Goal: Task Accomplishment & Management: Use online tool/utility

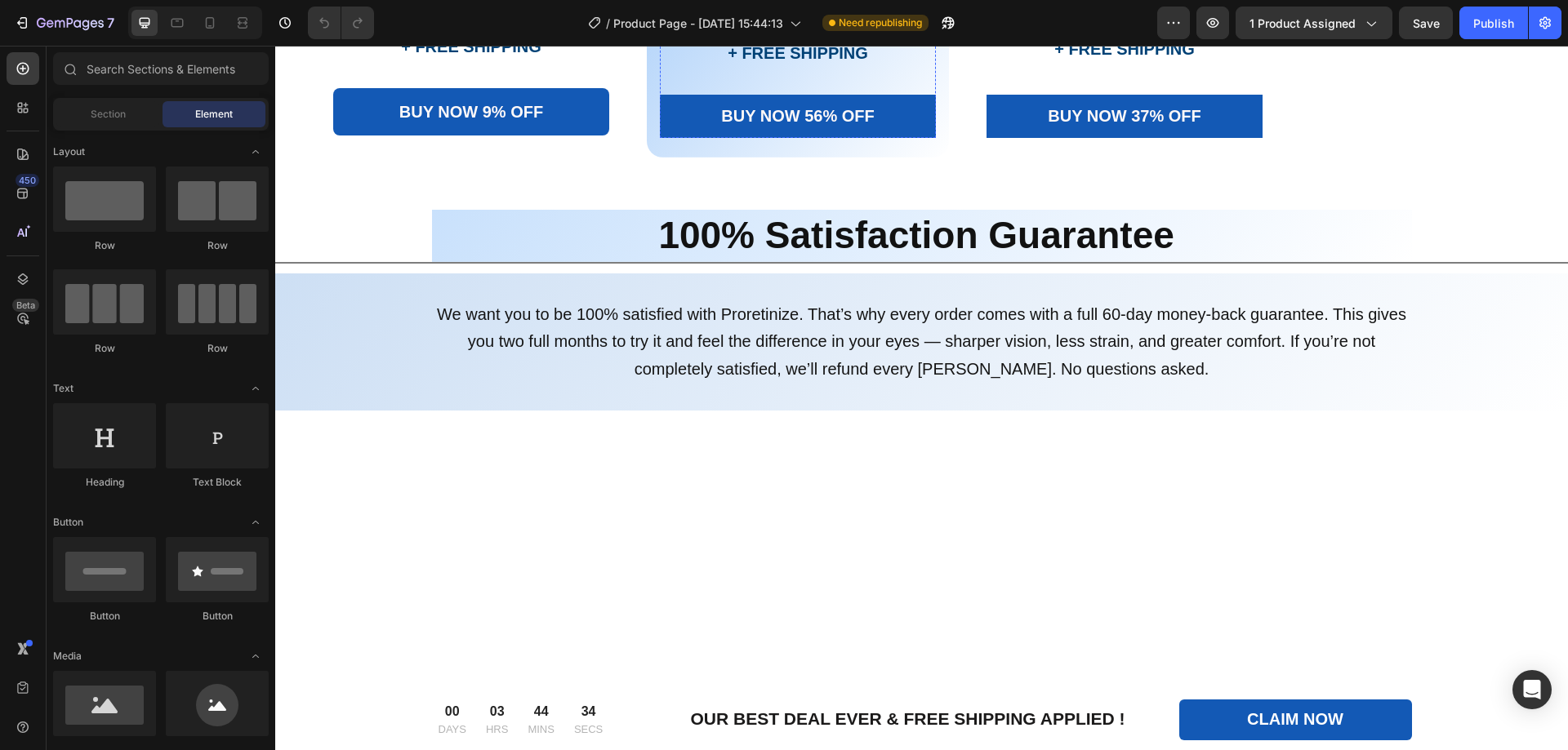
scroll to position [6124, 0]
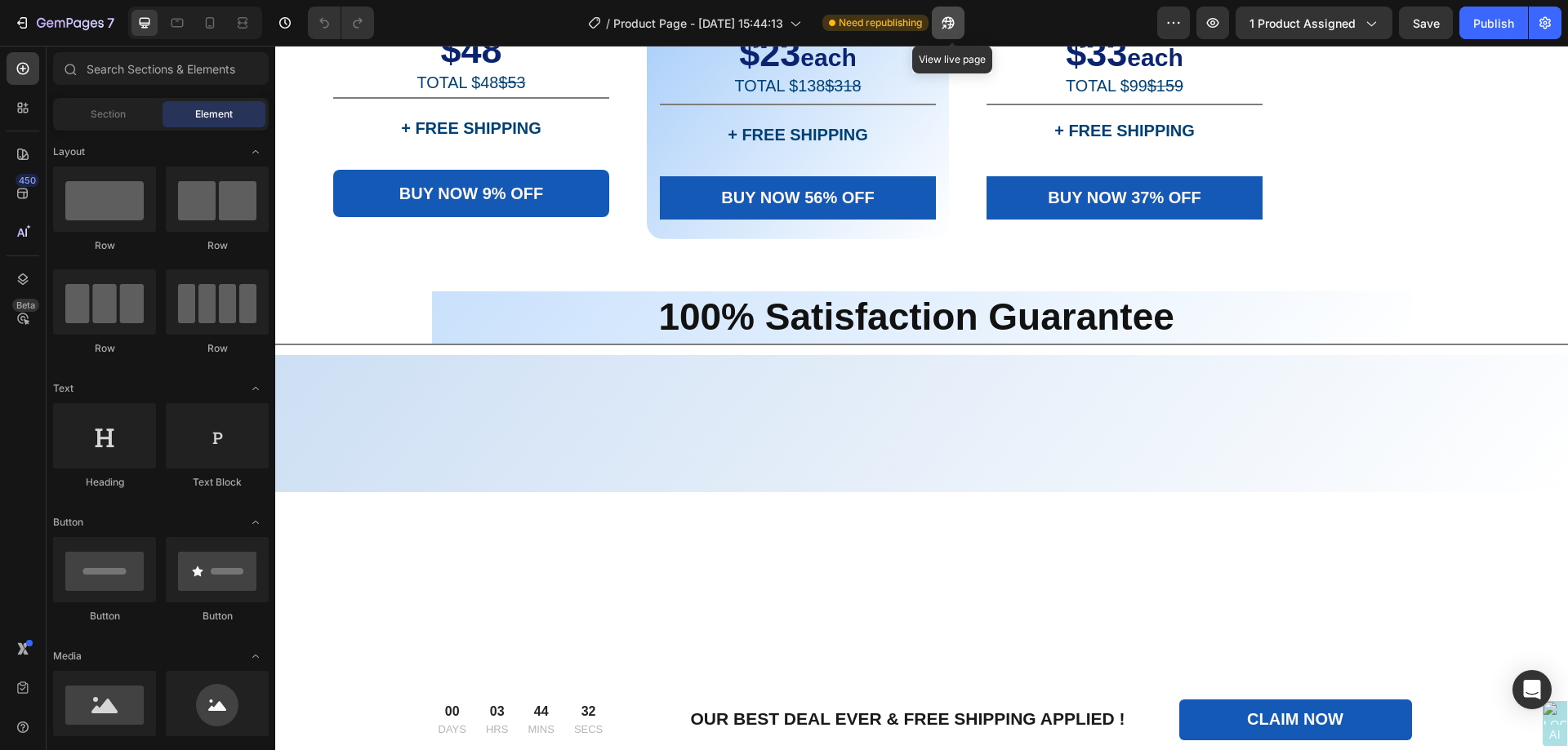
click at [947, 24] on icon "button" at bounding box center [945, 26] width 4 height 4
click at [366, 35] on div "Image" at bounding box center [353, 27] width 35 height 14
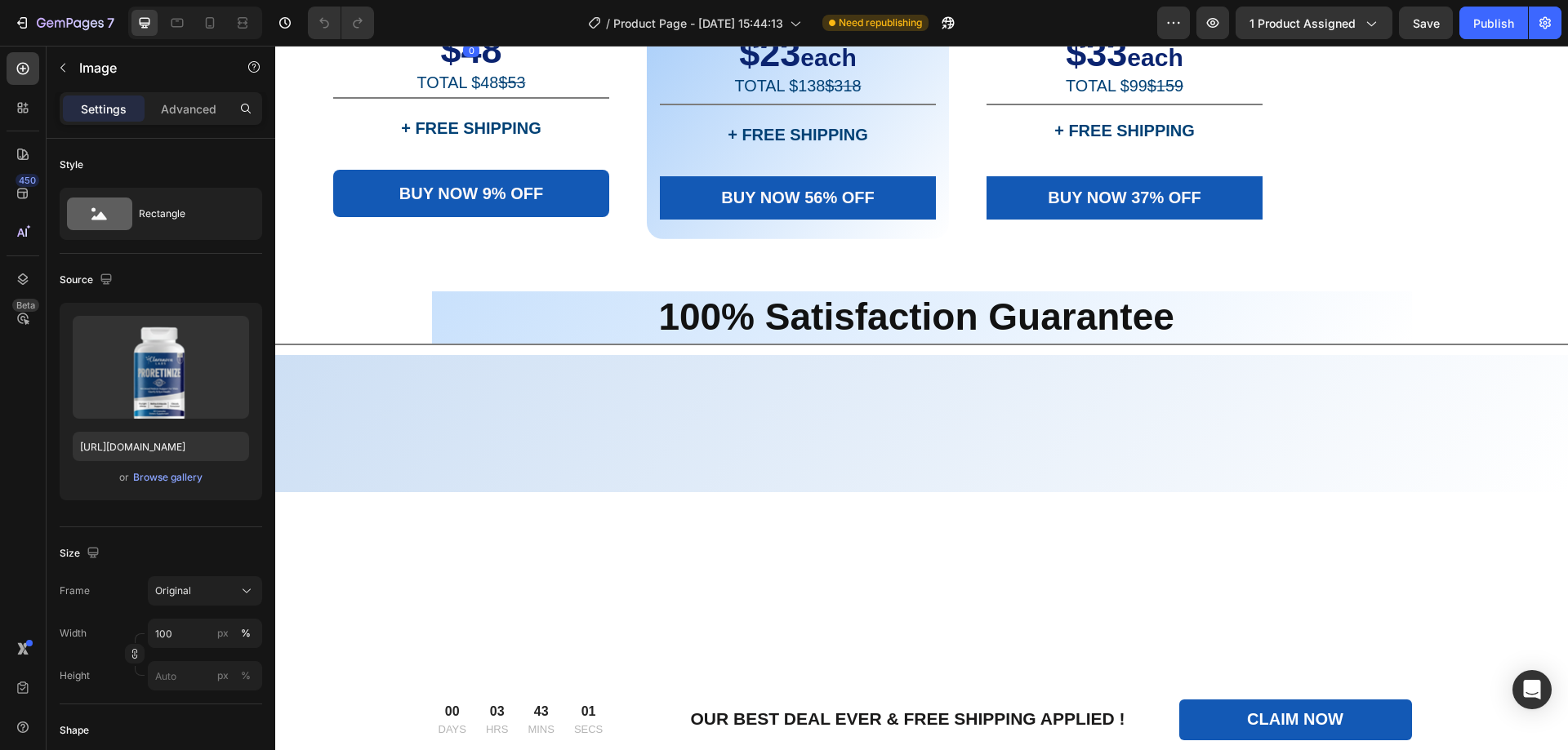
click at [366, 30] on div "Image" at bounding box center [371, 21] width 35 height 14
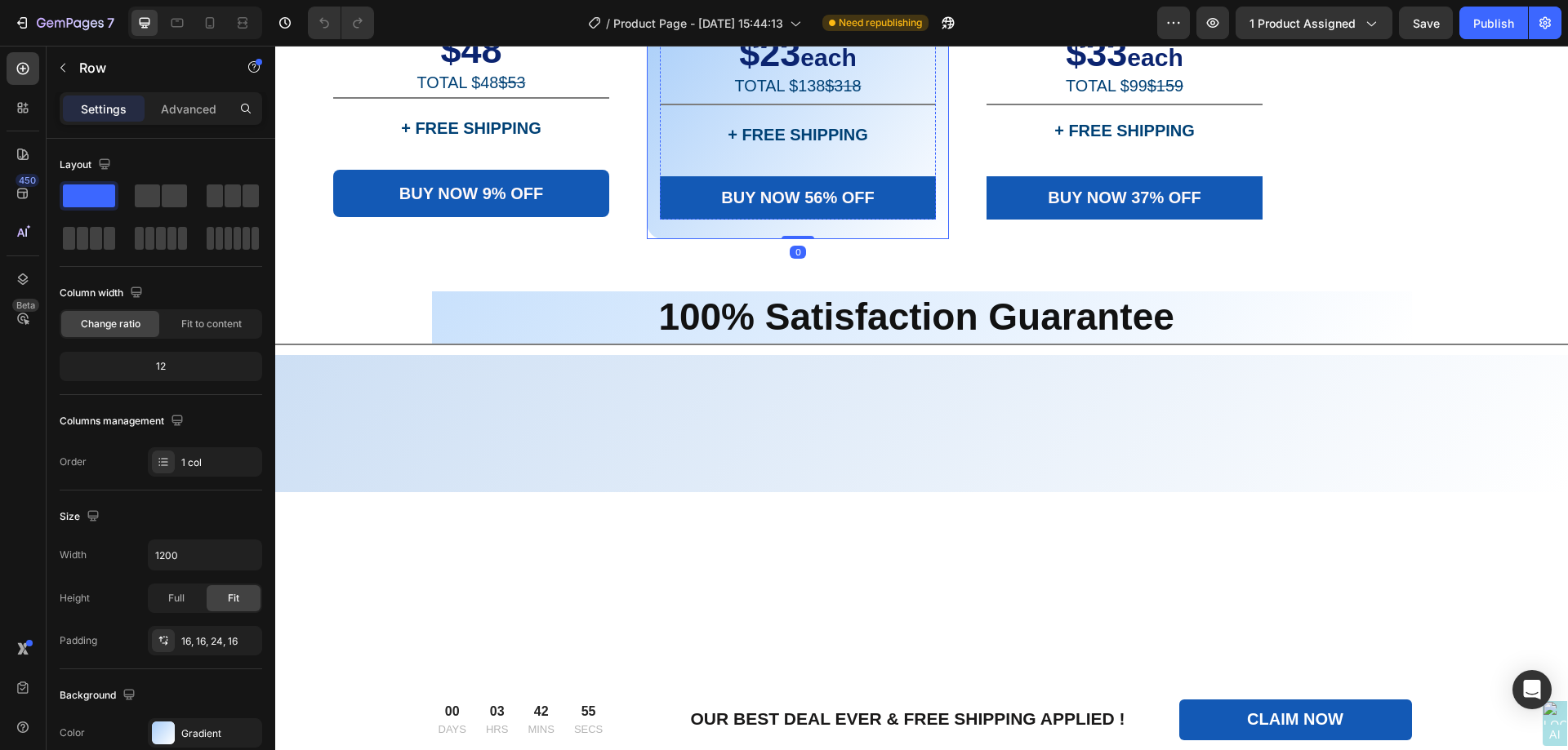
click at [686, 35] on div "Image" at bounding box center [681, 27] width 35 height 14
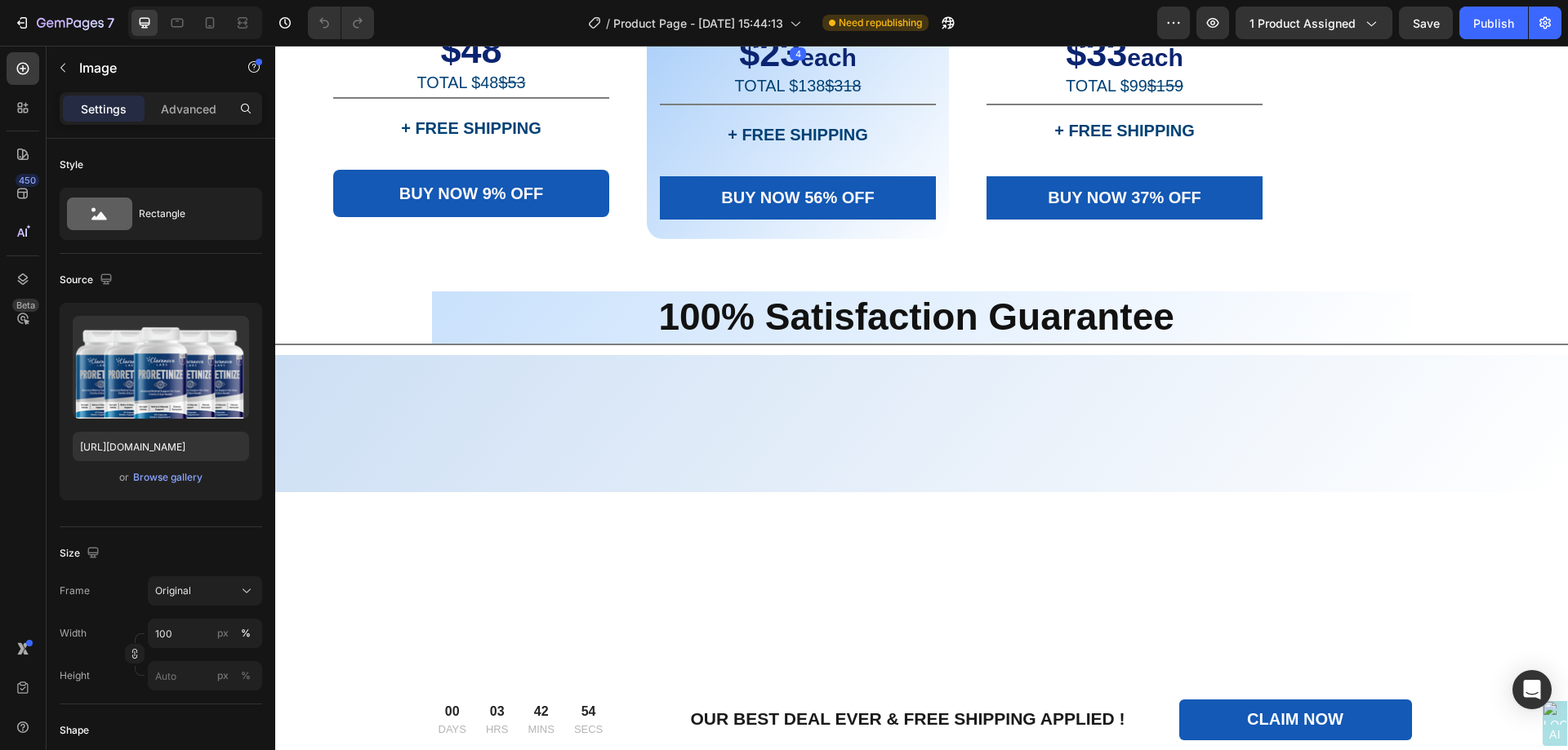
click at [686, 30] on div "Image" at bounding box center [698, 21] width 35 height 14
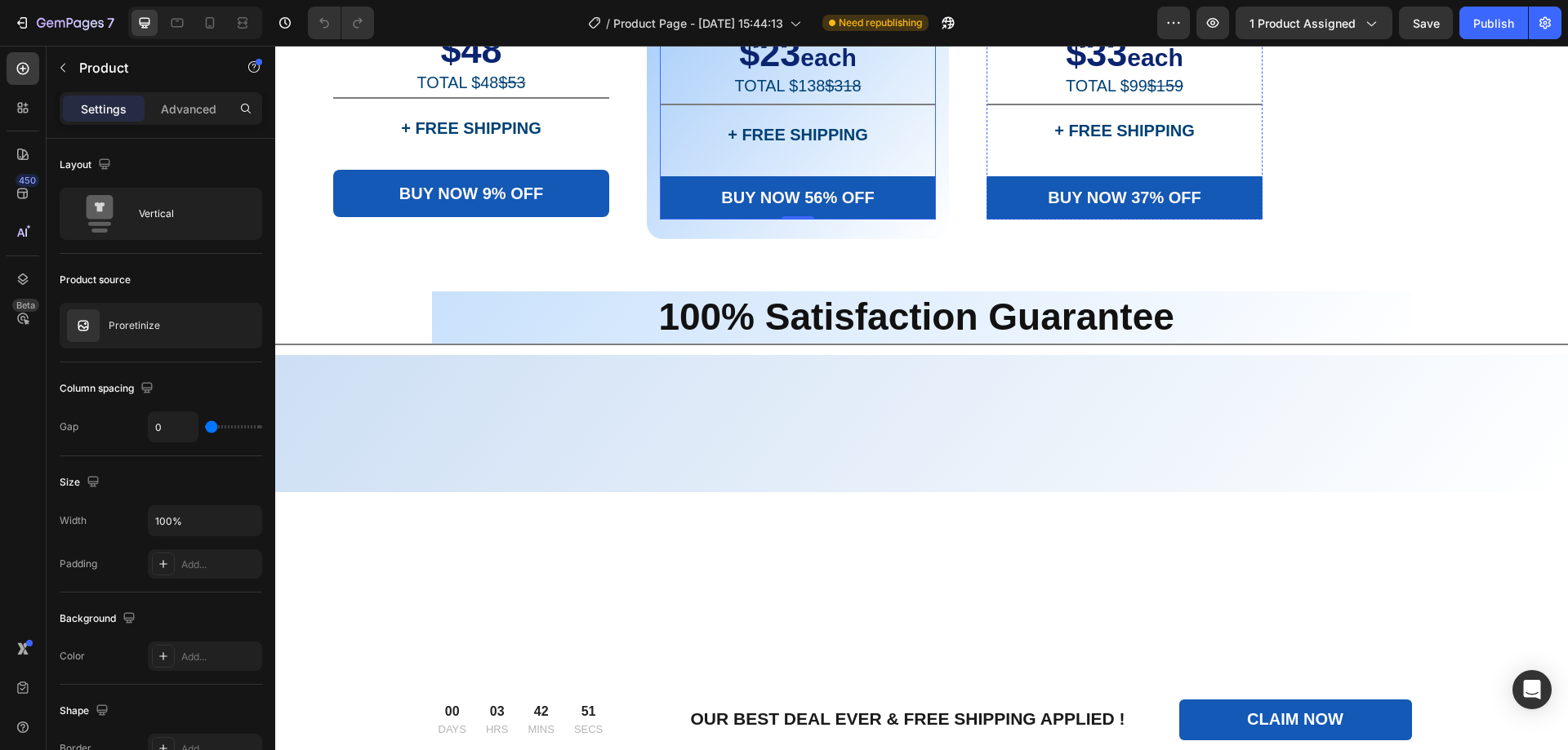
click at [1014, 38] on div "Image" at bounding box center [1007, 28] width 41 height 19
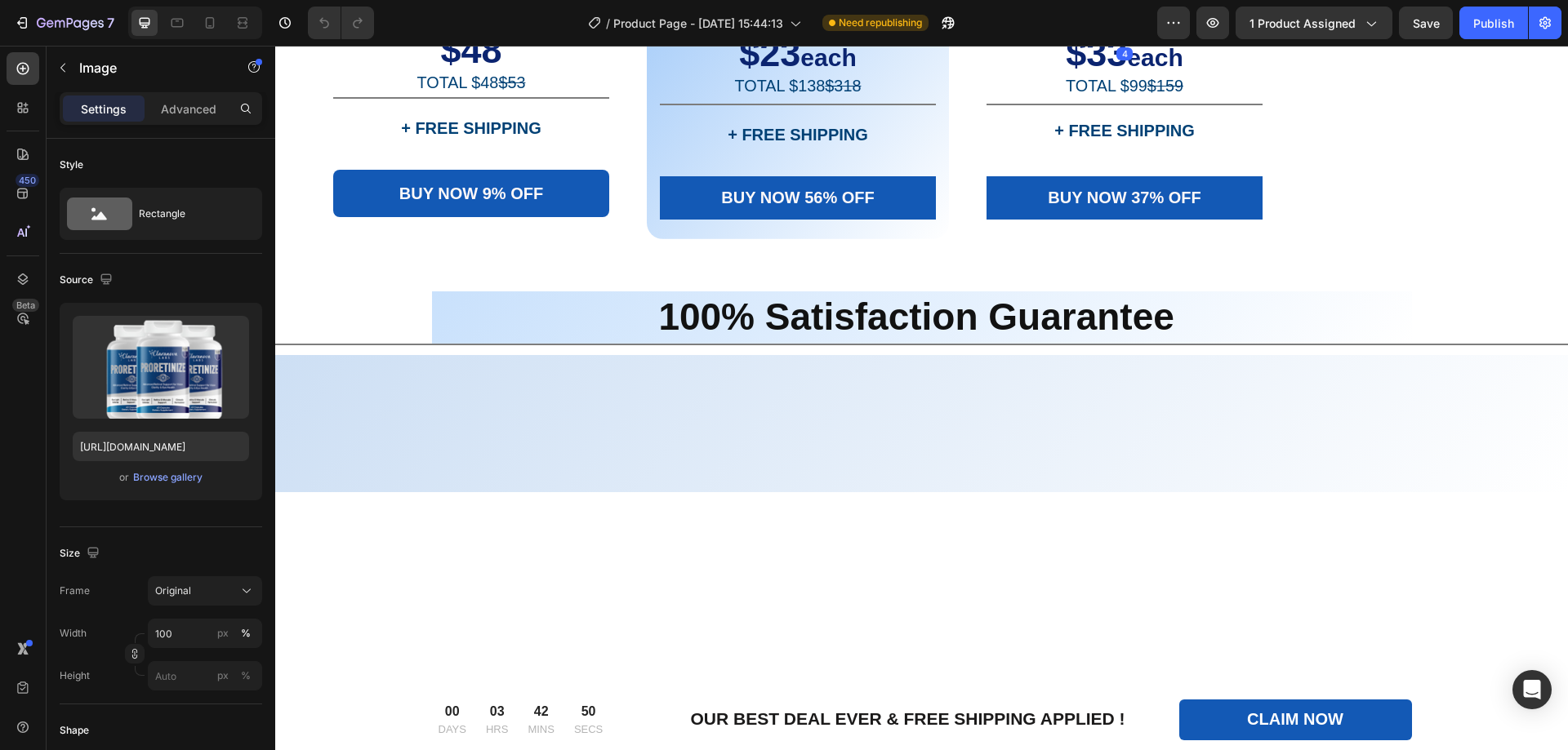
click at [1014, 30] on div "Image" at bounding box center [1025, 21] width 35 height 14
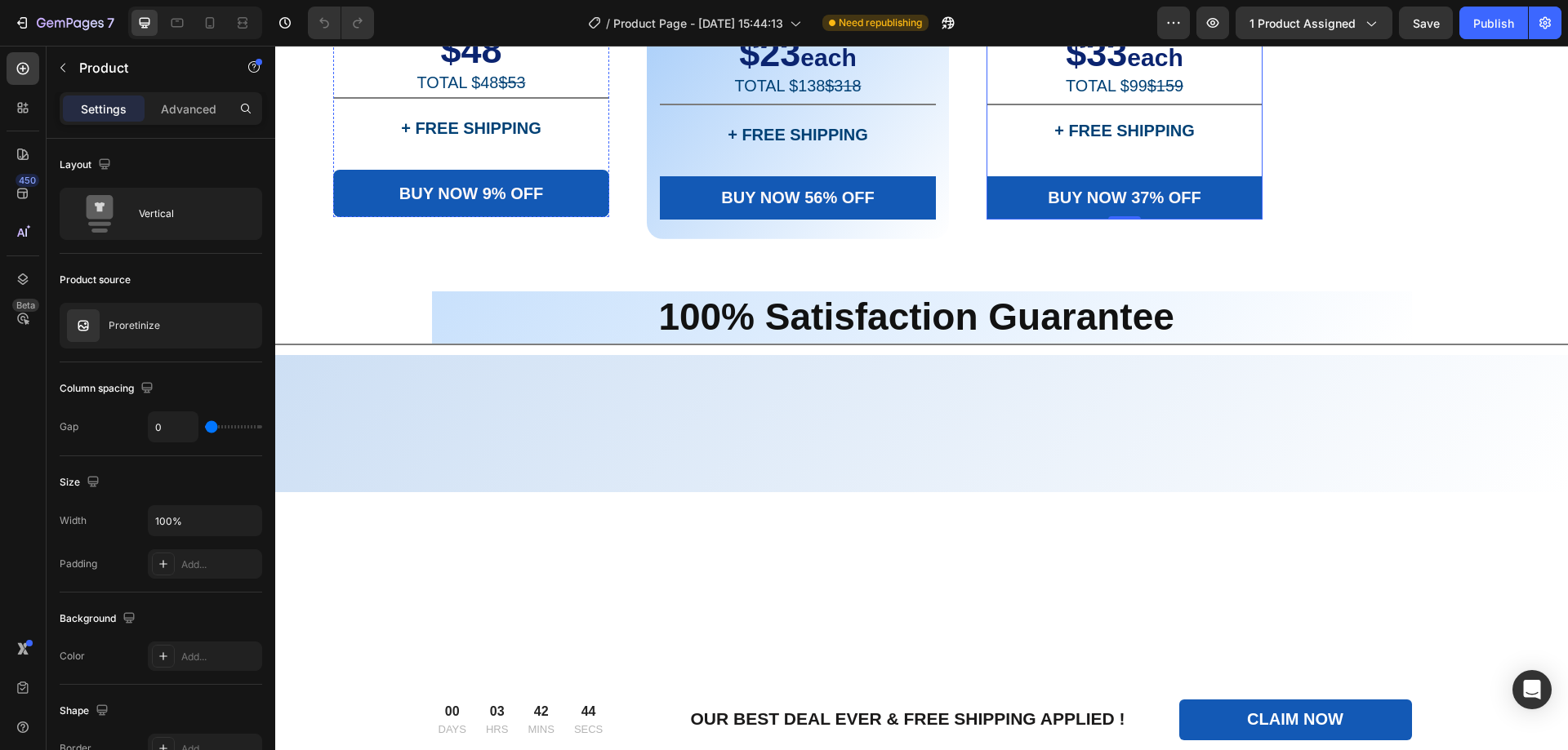
click at [386, 38] on img at bounding box center [471, 38] width 276 height 0
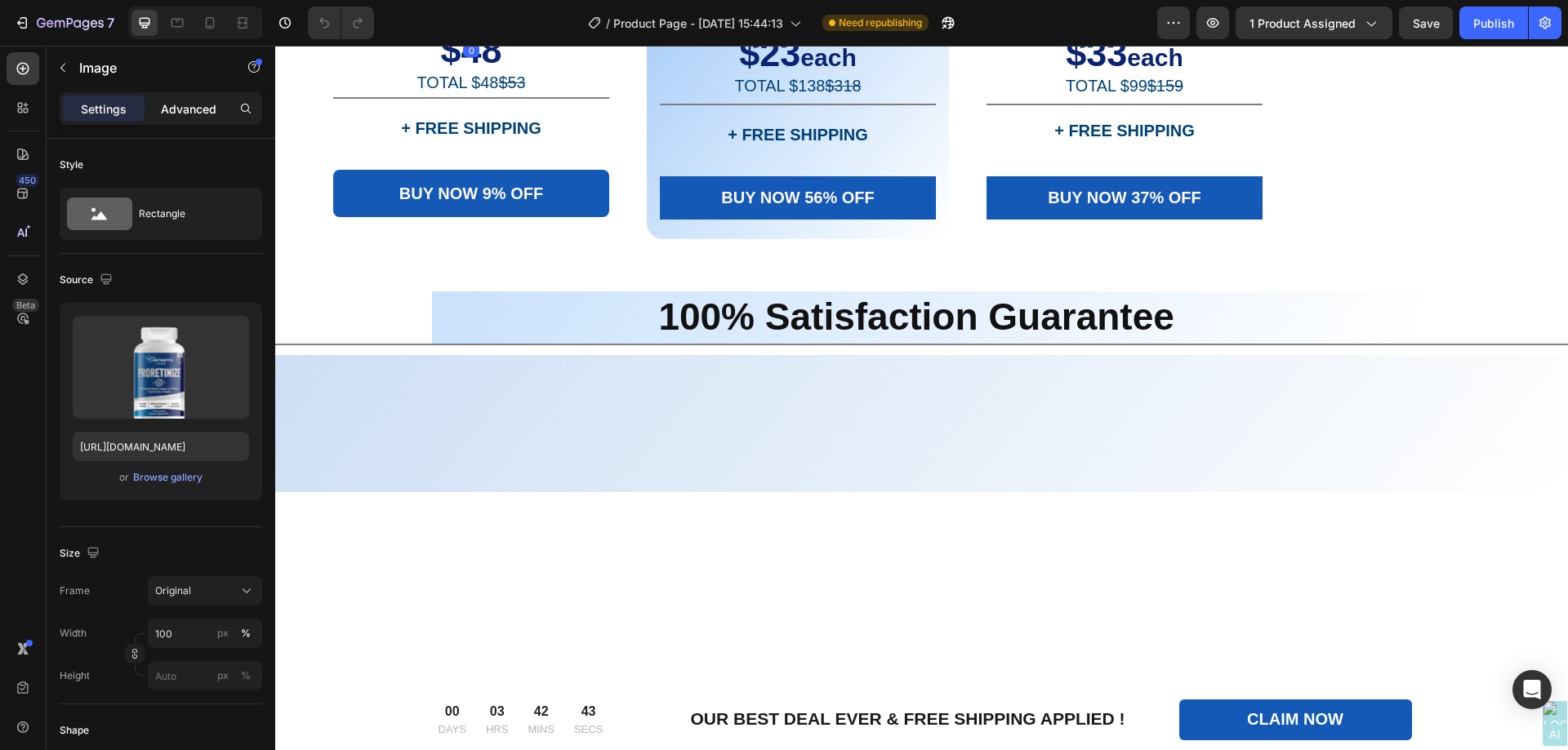
click at [201, 108] on p "Advanced" at bounding box center [189, 109] width 56 height 17
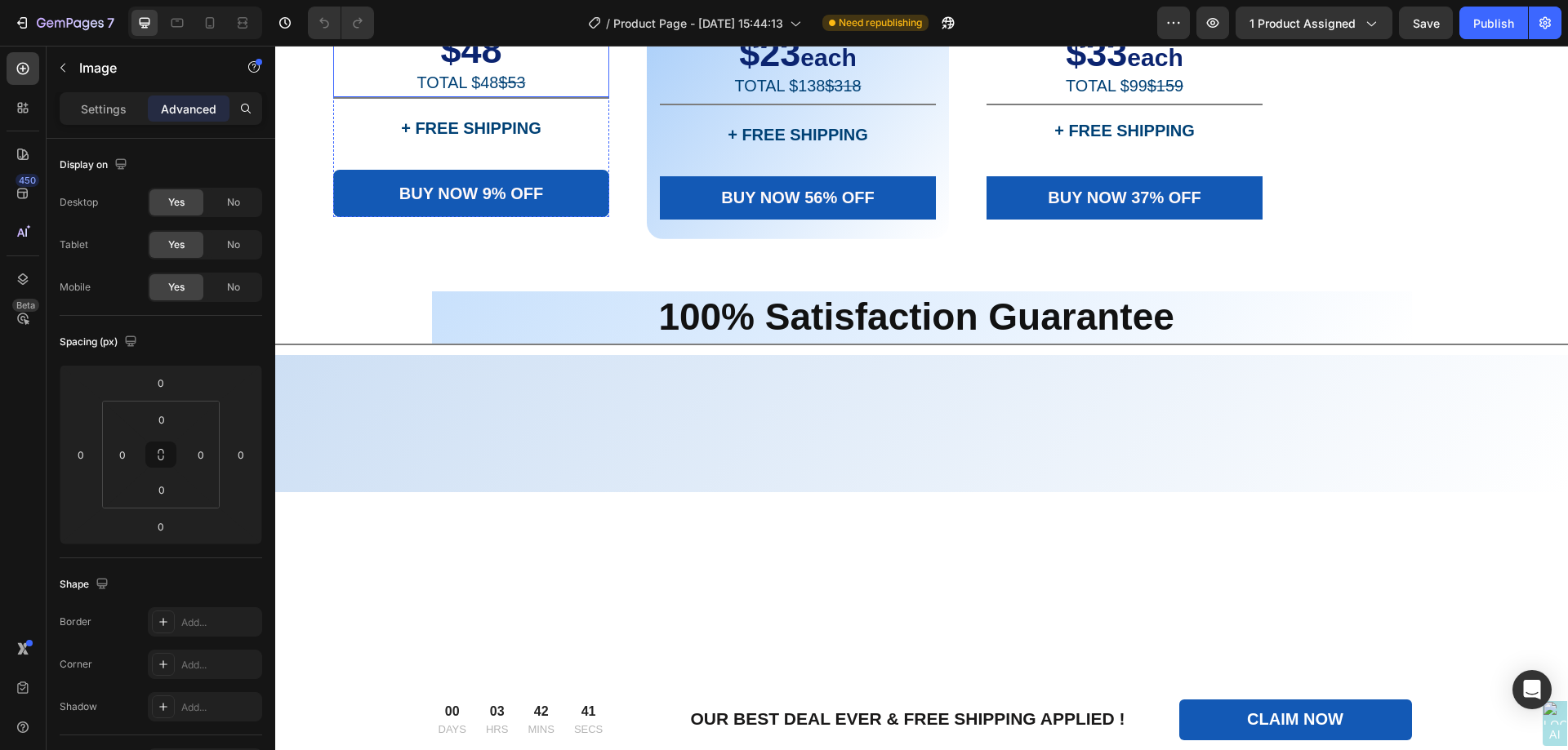
click at [411, 71] on p "$48" at bounding box center [471, 55] width 273 height 32
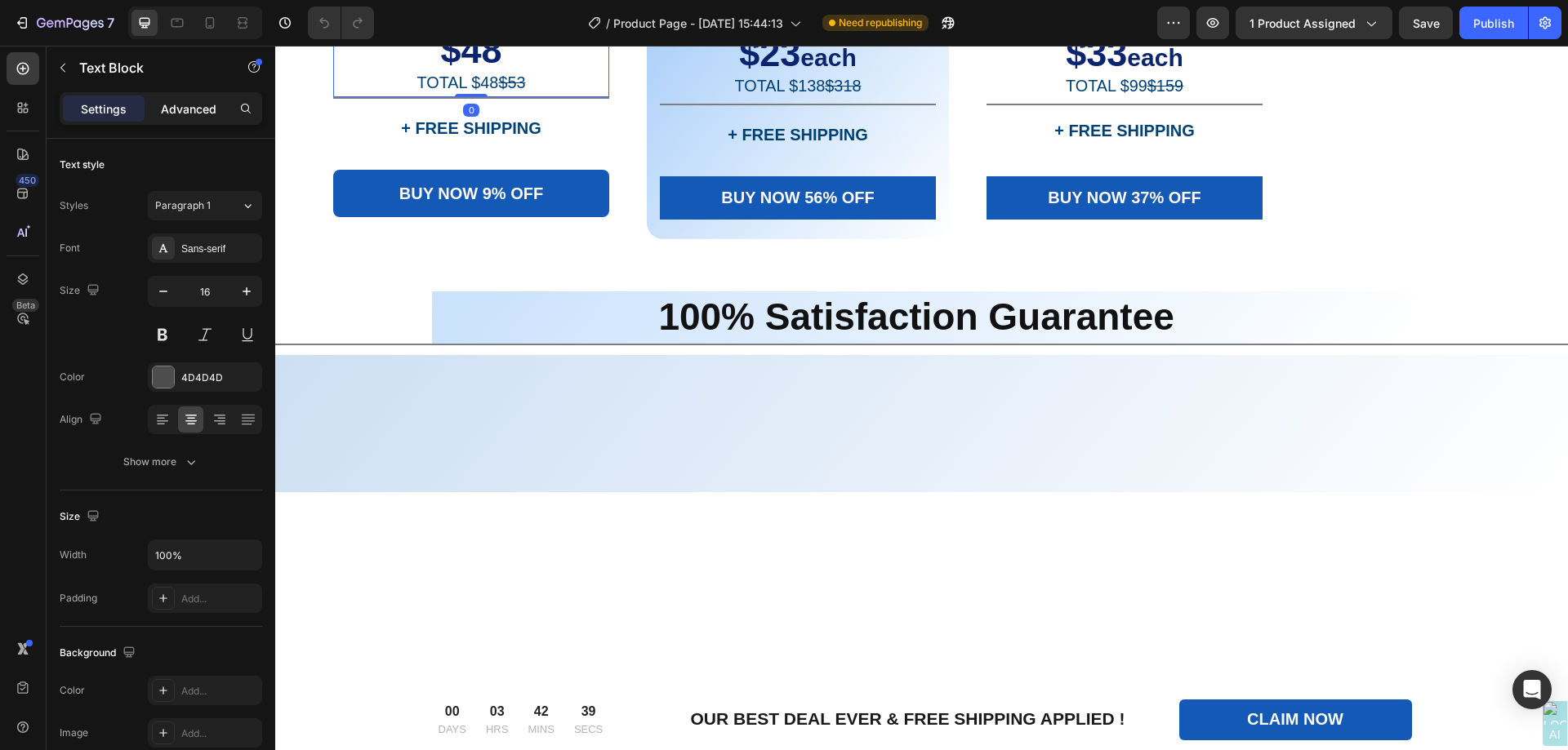
click at [197, 106] on p "Advanced" at bounding box center [189, 109] width 56 height 17
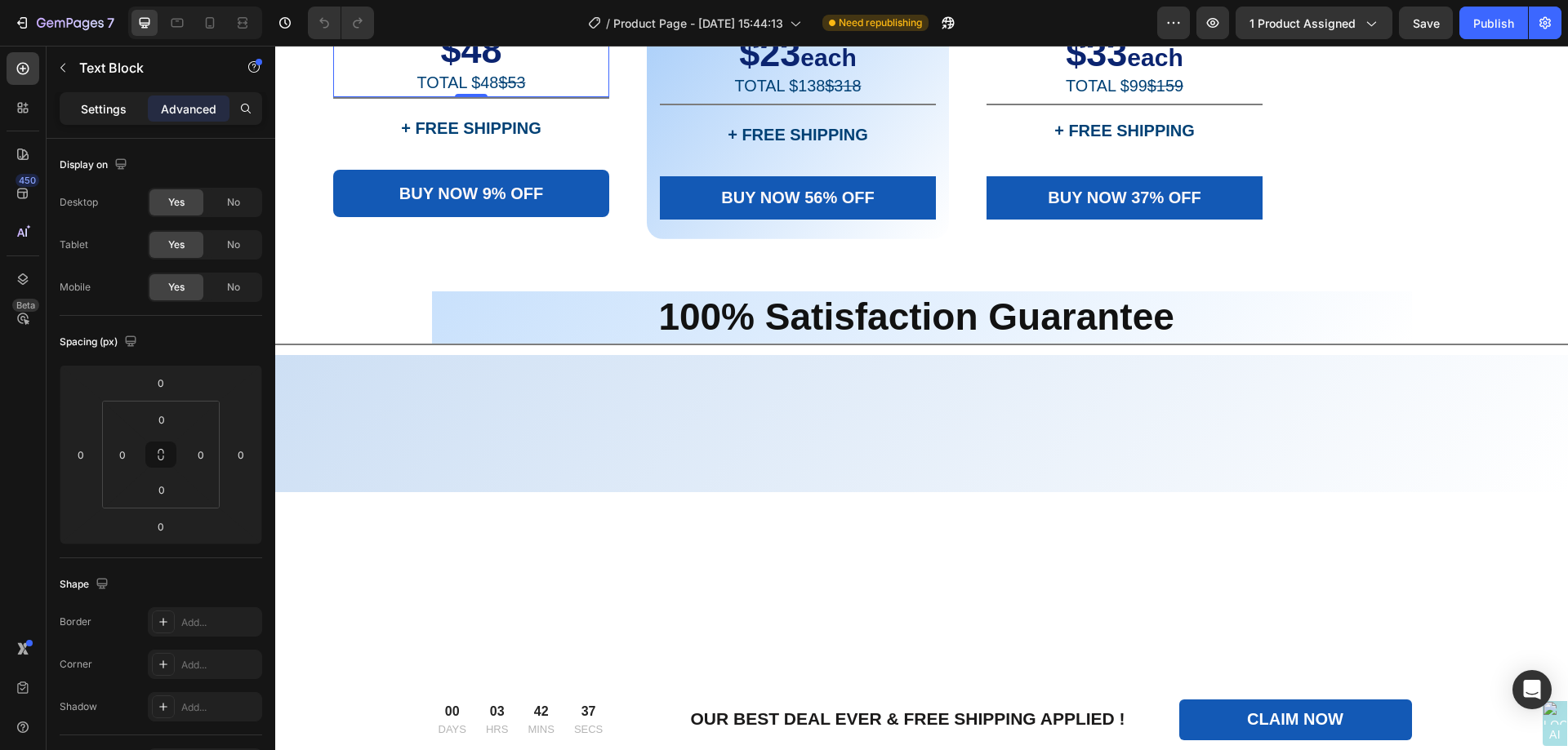
click at [86, 107] on p "Settings" at bounding box center [103, 109] width 45 height 17
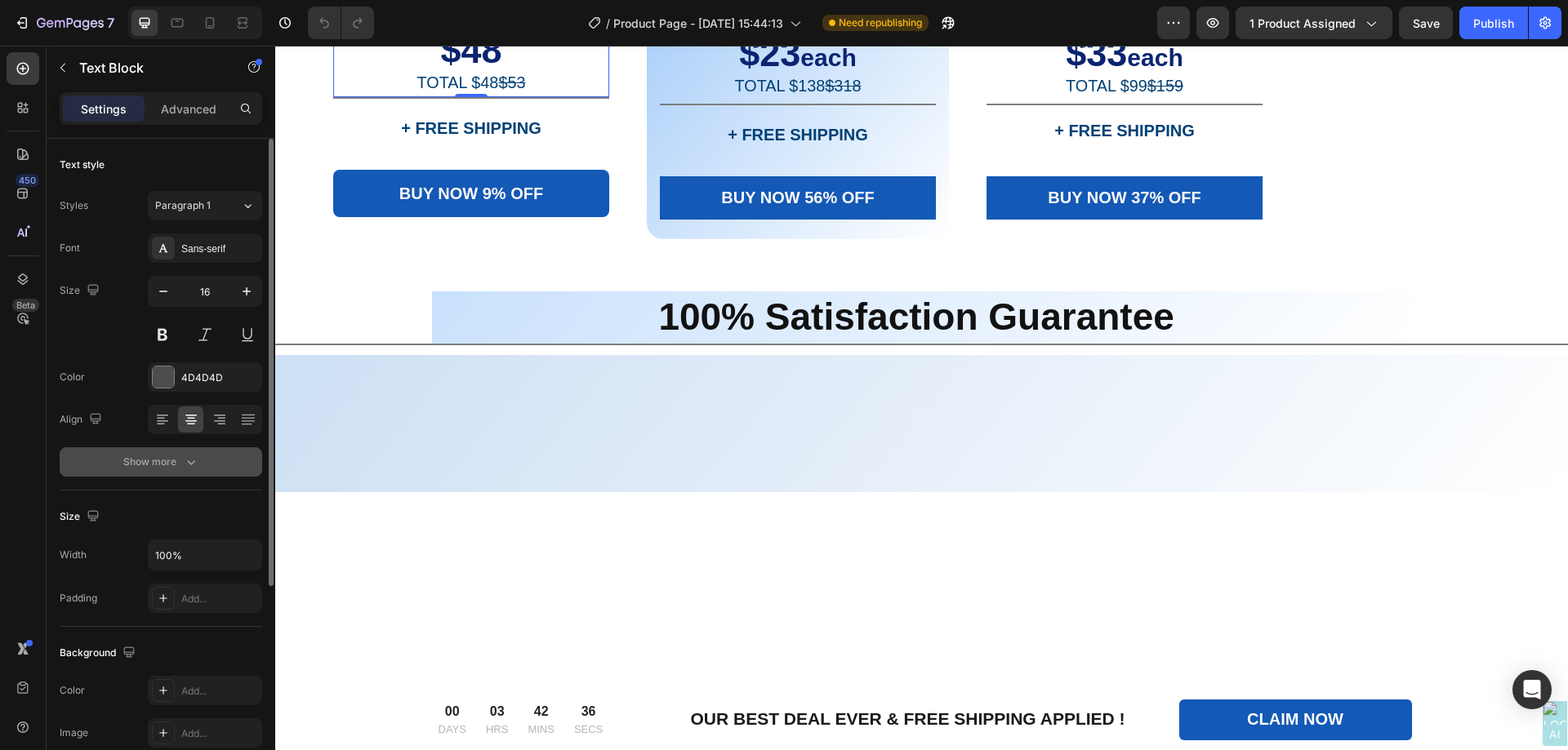
click at [177, 462] on div "Show more" at bounding box center [161, 462] width 76 height 16
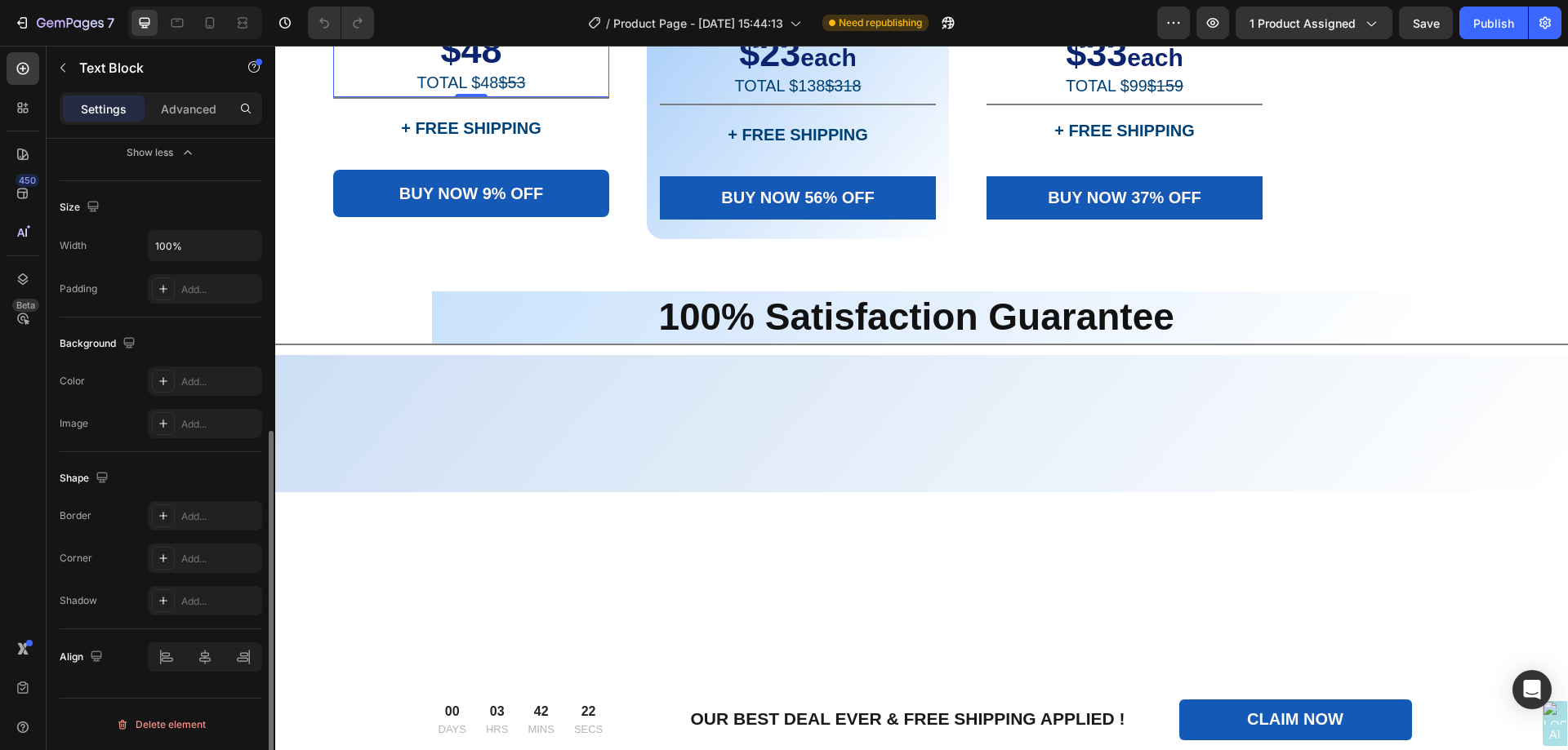
scroll to position [362, 0]
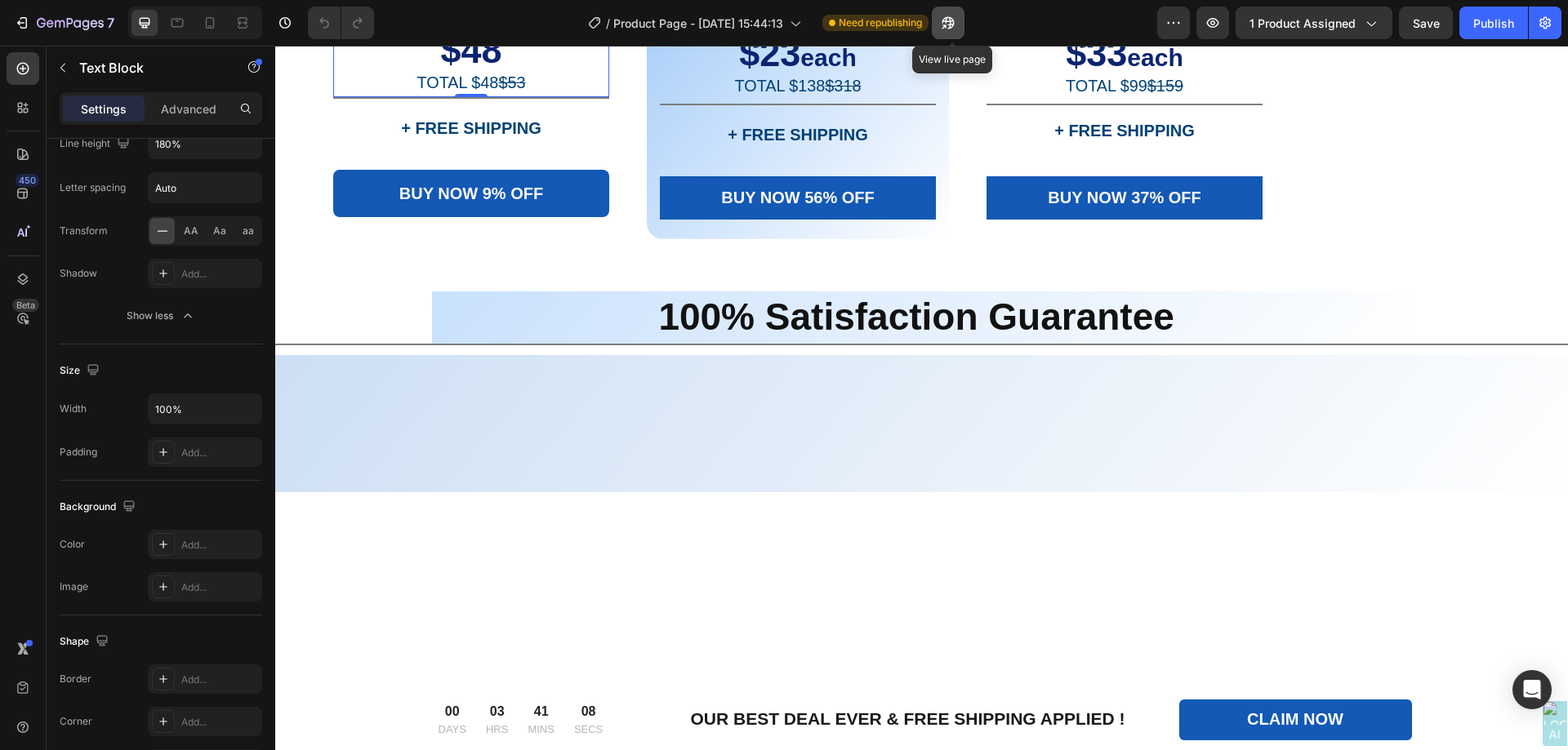
click at [965, 21] on button "button" at bounding box center [949, 23] width 33 height 33
click at [693, 174] on div "Add to Cart" at bounding box center [693, 166] width 60 height 14
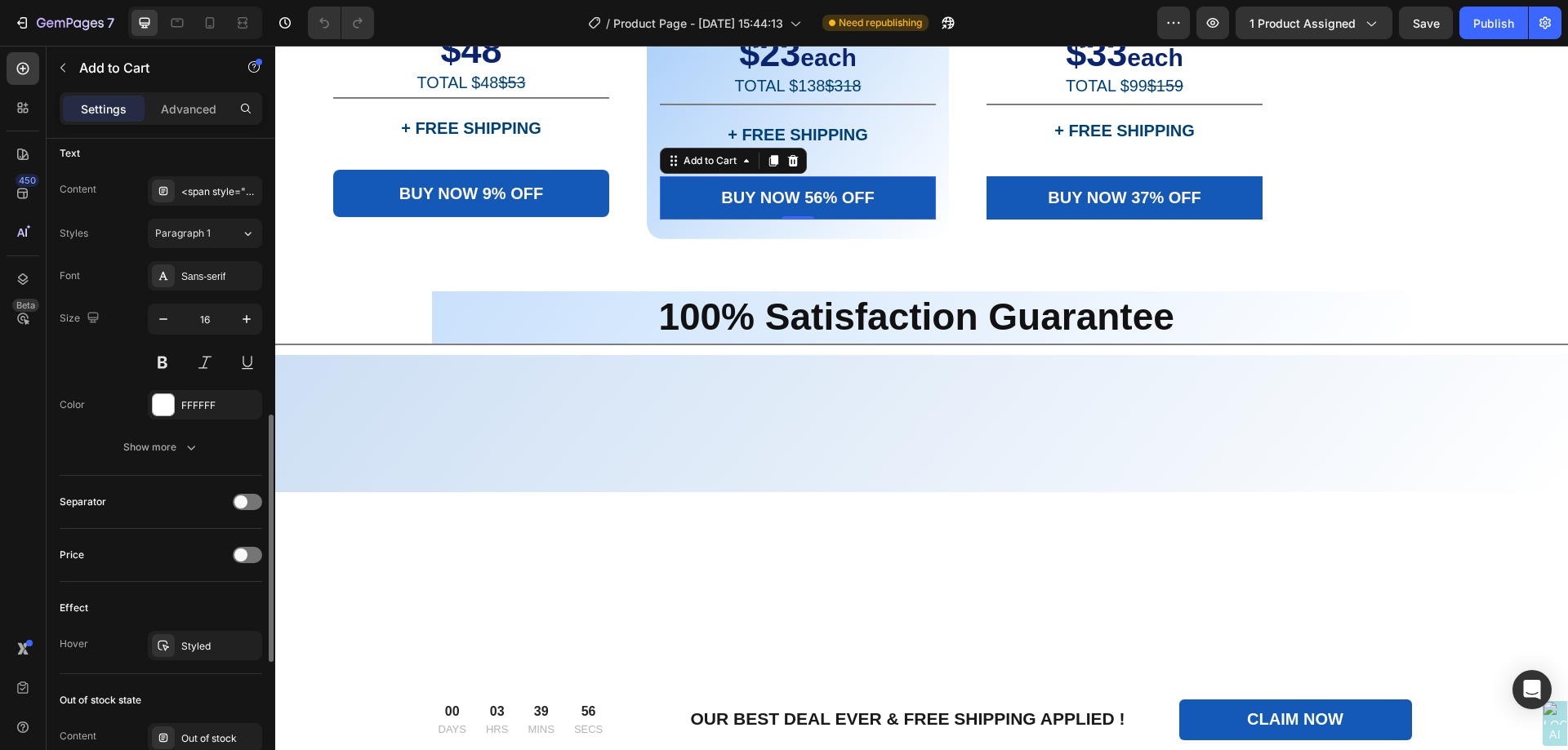
scroll to position [898, 0]
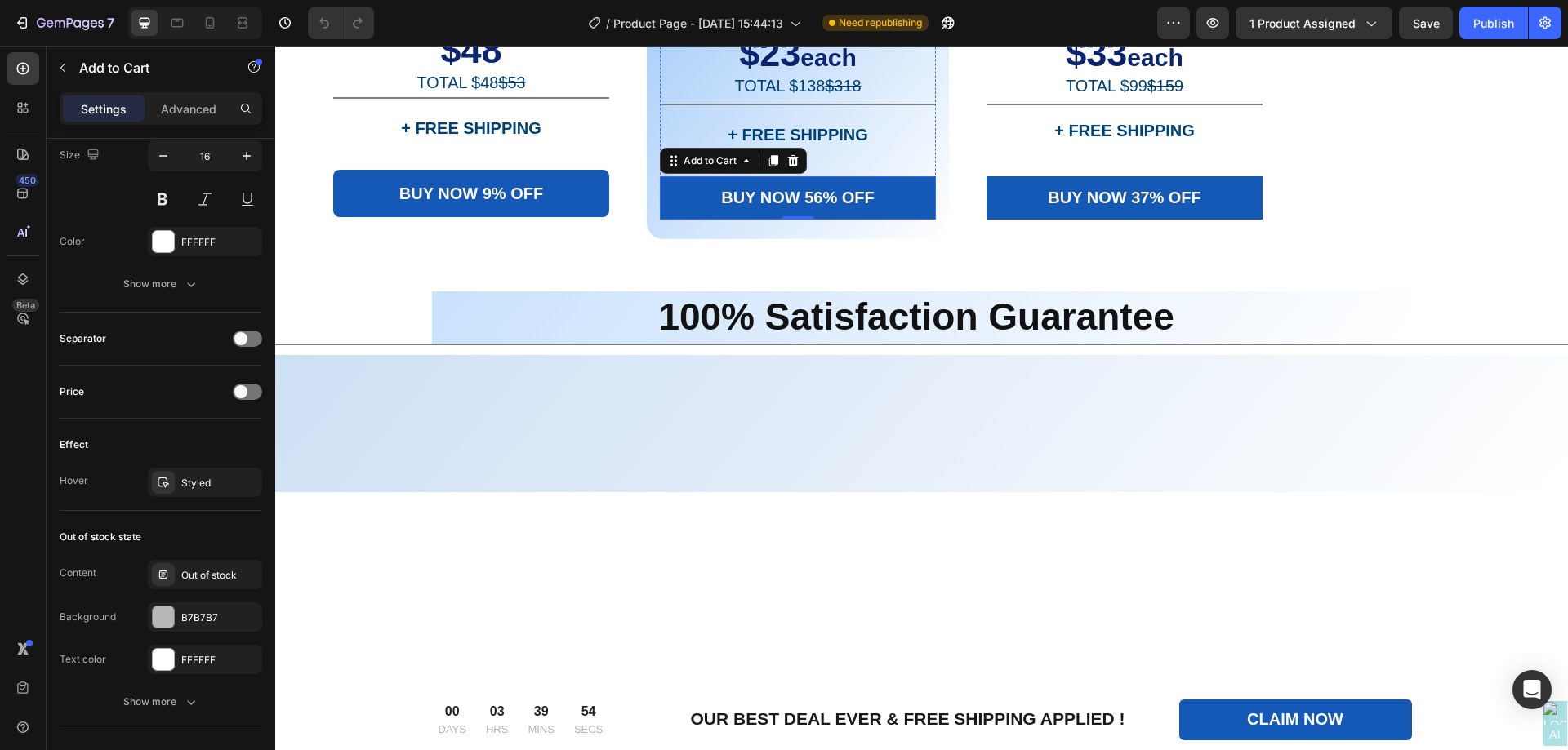
click at [685, 35] on div "Image" at bounding box center [681, 27] width 35 height 14
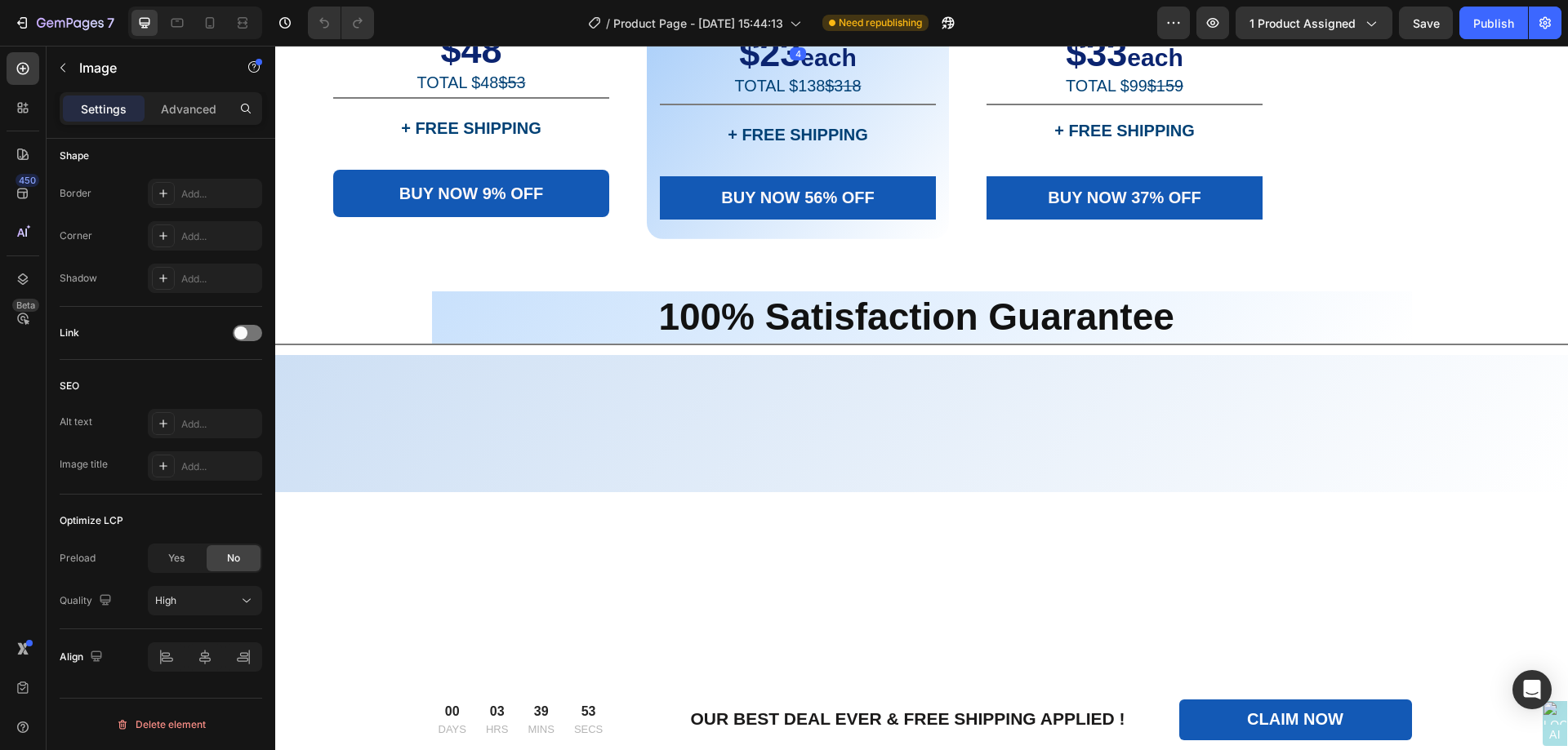
scroll to position [0, 0]
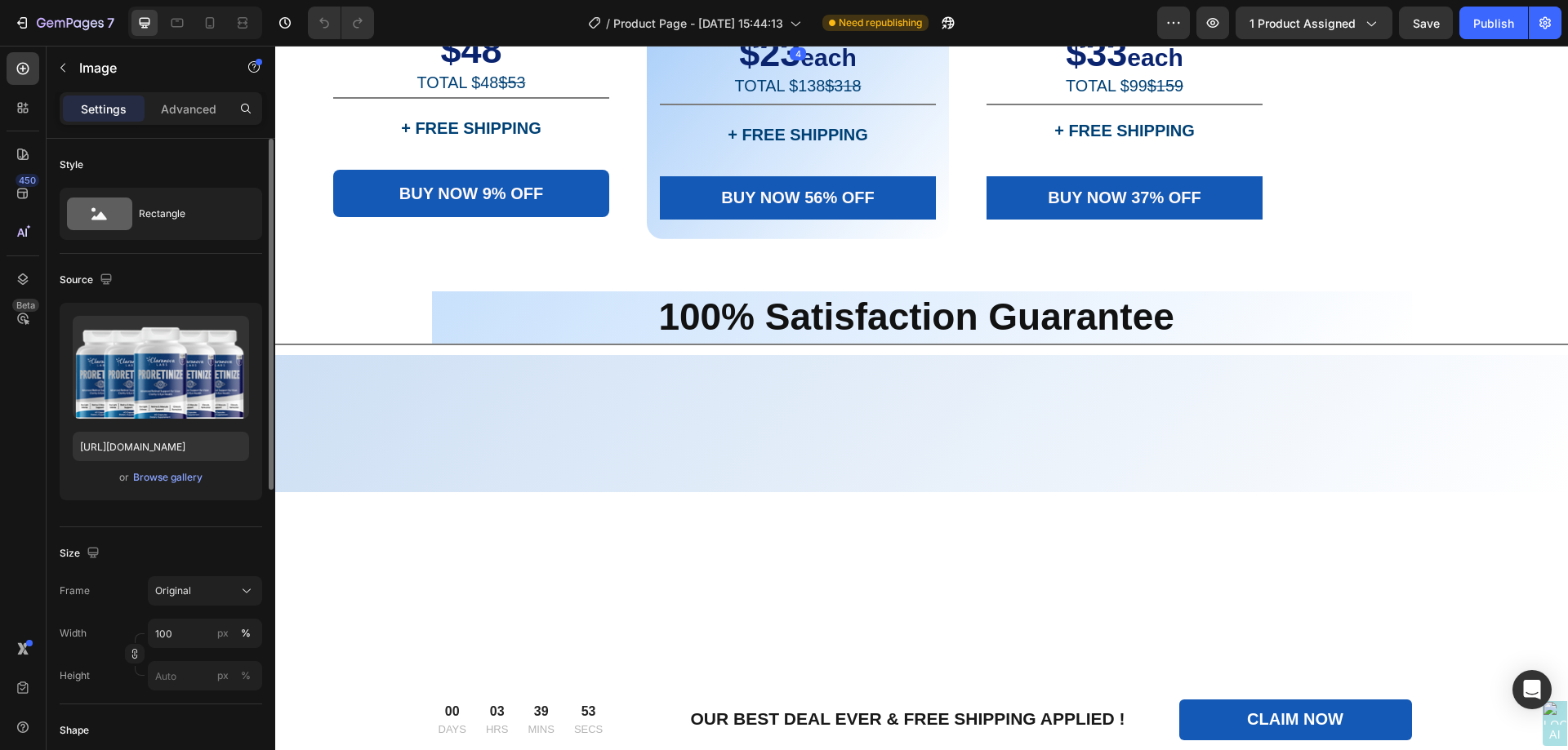
click at [685, 30] on div "Image" at bounding box center [698, 21] width 35 height 14
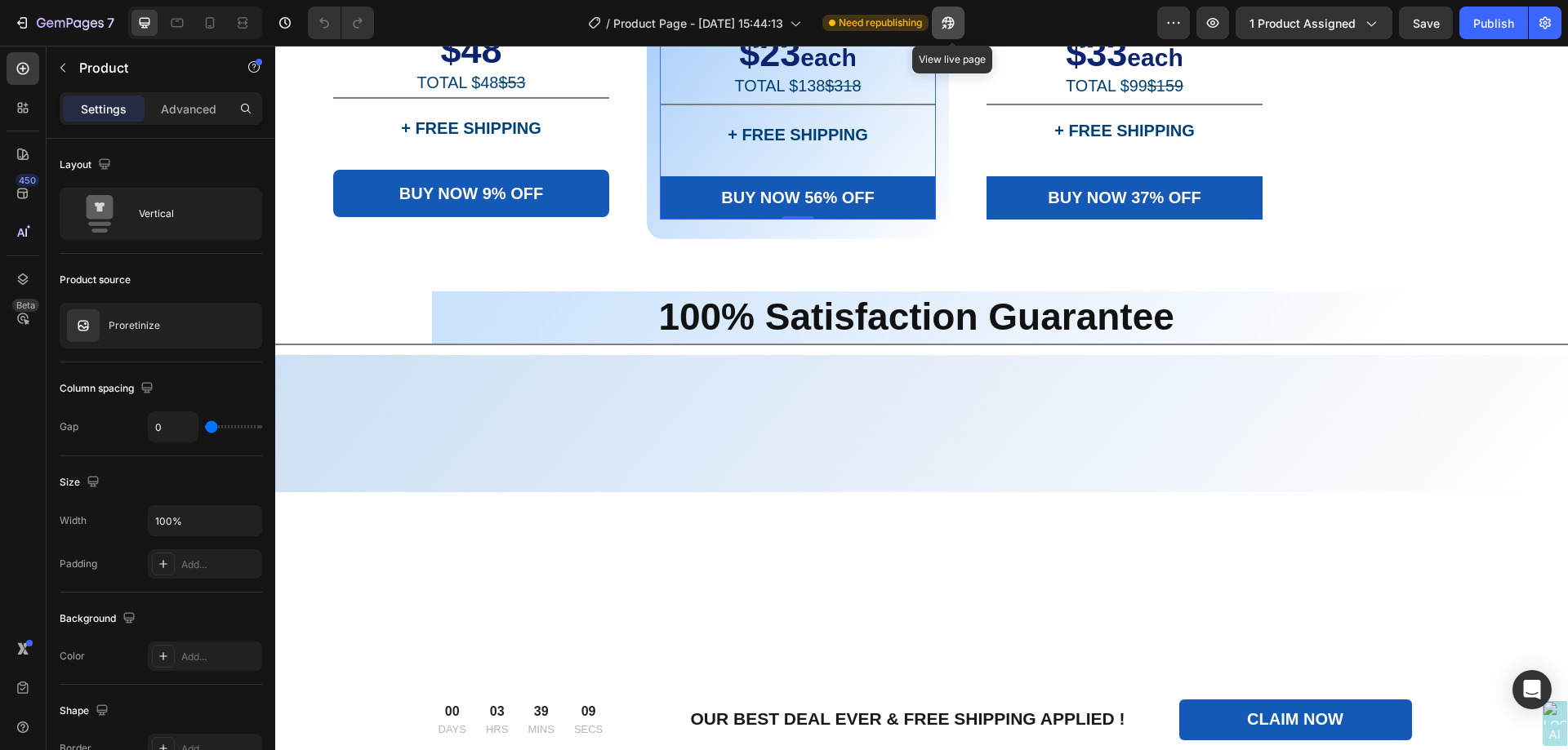
click at [955, 24] on icon "button" at bounding box center [948, 22] width 16 height 16
